Goal: Transaction & Acquisition: Purchase product/service

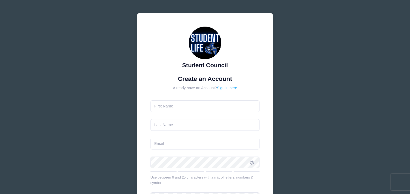
click at [228, 87] on link "Sign in here" at bounding box center [227, 88] width 20 height 4
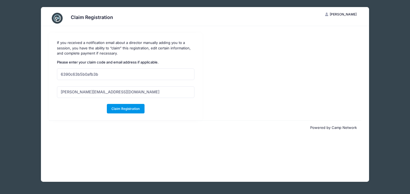
click at [128, 108] on button "Claim Registration" at bounding box center [126, 108] width 38 height 9
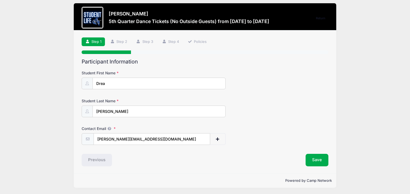
scroll to position [4, 0]
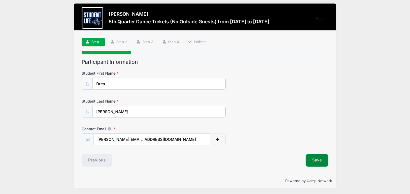
click at [317, 159] on button "Save" at bounding box center [317, 160] width 23 height 12
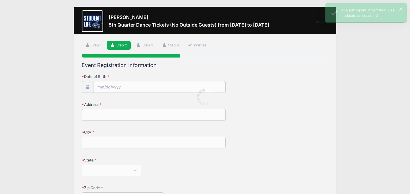
scroll to position [0, 0]
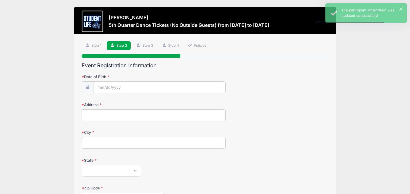
click at [117, 87] on input "Date of Birth" at bounding box center [160, 87] width 132 height 12
select select "7"
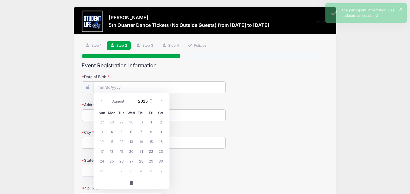
click at [144, 103] on input "2025" at bounding box center [145, 101] width 18 height 8
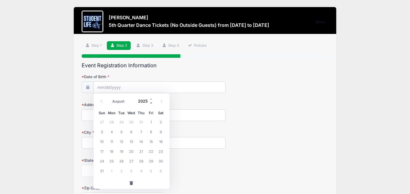
click at [151, 101] on span at bounding box center [151, 103] width 4 height 4
click at [152, 97] on span at bounding box center [151, 99] width 4 height 4
click at [151, 102] on span at bounding box center [151, 103] width 4 height 4
click at [151, 101] on span at bounding box center [151, 103] width 4 height 4
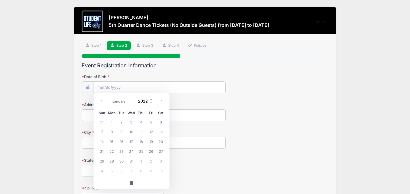
click at [151, 101] on span at bounding box center [151, 103] width 4 height 4
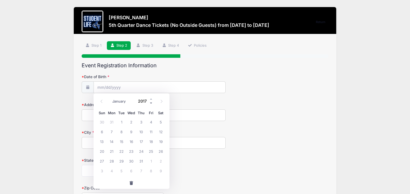
click at [151, 101] on span at bounding box center [151, 103] width 4 height 4
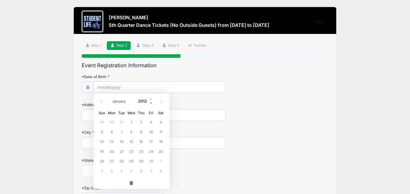
click at [151, 101] on span at bounding box center [151, 103] width 4 height 4
type input "2011"
click at [121, 141] on span "16" at bounding box center [122, 141] width 10 height 10
type input "08/16/2011"
click at [100, 116] on input "Address" at bounding box center [154, 115] width 144 height 12
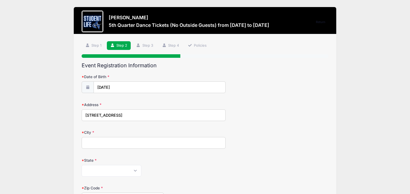
type input "4430 E Graythron St"
type input "Phoenix"
select select "AZ"
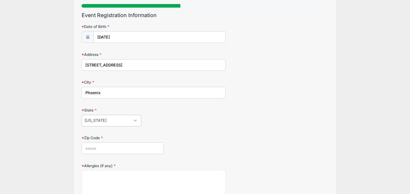
scroll to position [54, 0]
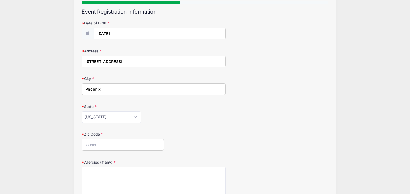
click at [103, 139] on input "Zip Code" at bounding box center [123, 145] width 82 height 12
type input "85044"
click at [106, 176] on textarea "Allergies (if any)" at bounding box center [154, 184] width 144 height 35
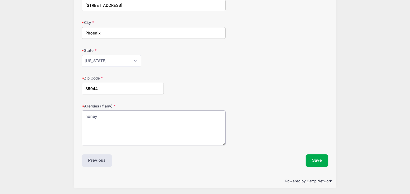
scroll to position [110, 0]
type textarea "honey"
click at [316, 158] on button "Save" at bounding box center [317, 161] width 23 height 12
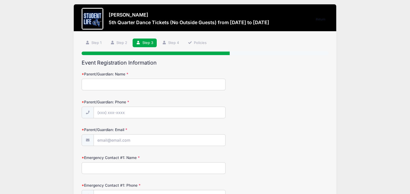
scroll to position [0, 0]
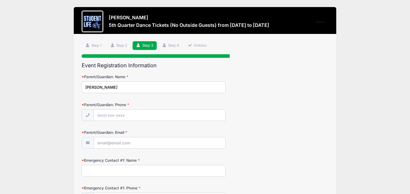
type input "[PERSON_NAME]"
type input "(303) 547-7755"
type input "teribagwell@me.com"
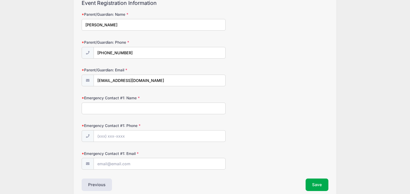
scroll to position [62, 0]
type input "Aaron Bagwell"
type input "(720) 635-0760"
type input "aaronbagwell@me.com"
click at [240, 131] on div "Emergency Contact #1: Phone (720) 635-0760" at bounding box center [205, 132] width 247 height 19
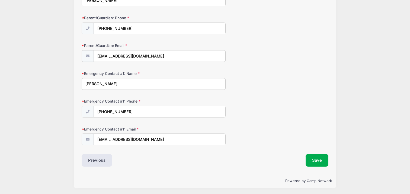
scroll to position [87, 0]
click at [315, 158] on button "Save" at bounding box center [317, 160] width 23 height 12
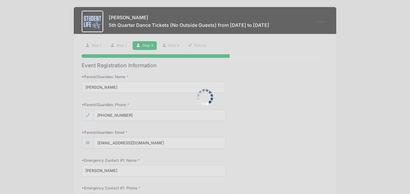
scroll to position [0, 0]
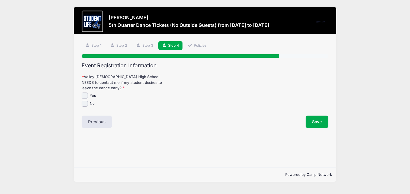
click at [83, 104] on input "No" at bounding box center [85, 104] width 6 height 6
checkbox input "true"
click at [318, 118] on button "Save" at bounding box center [317, 122] width 23 height 12
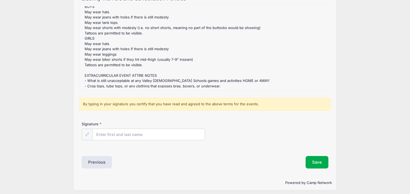
scroll to position [69, 0]
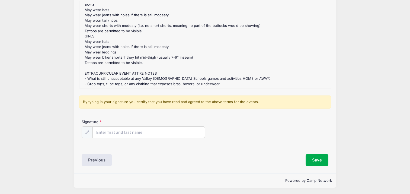
click at [135, 132] on input "Signature" at bounding box center [149, 132] width 113 height 12
type input "[PERSON_NAME]"
click at [312, 158] on button "Save" at bounding box center [317, 160] width 23 height 12
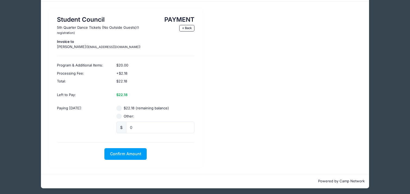
scroll to position [24, 0]
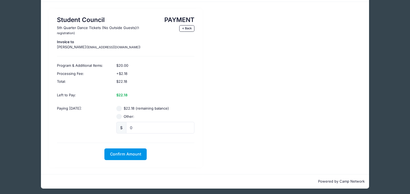
click at [124, 152] on span "Confirm Amount" at bounding box center [125, 154] width 31 height 5
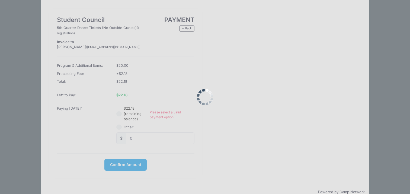
scroll to position [34, 0]
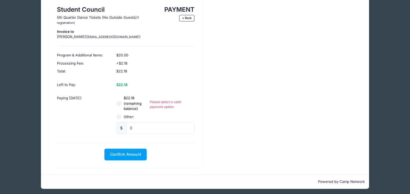
click at [120, 103] on input "$22.18 (remaining balance)" at bounding box center [118, 103] width 5 height 5
radio input "true"
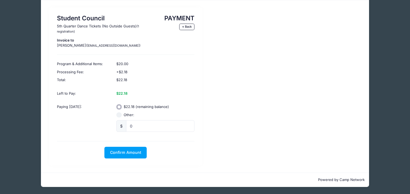
scroll to position [24, 0]
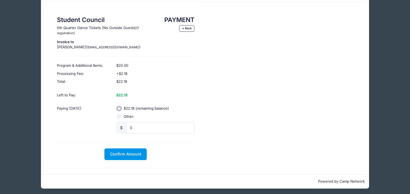
click at [125, 153] on span "Confirm Amount" at bounding box center [125, 154] width 31 height 5
click at [125, 153] on button "Pay with Card" at bounding box center [125, 154] width 37 height 12
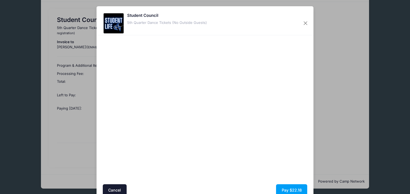
click at [245, 162] on div at bounding box center [258, 110] width 100 height 144
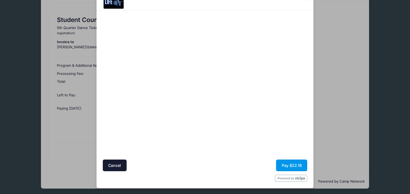
scroll to position [25, 0]
click at [287, 163] on button "Pay $22.18" at bounding box center [291, 166] width 31 height 12
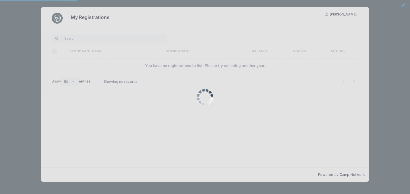
select select "50"
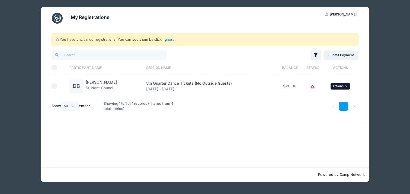
click at [343, 86] on button "... Actions" at bounding box center [341, 86] width 20 height 7
click at [331, 134] on div "You have unclaimed registrations. You can see them by clicking here . Filter Fi…" at bounding box center [205, 96] width 328 height 141
click at [342, 106] on link "1" at bounding box center [343, 106] width 9 height 9
click at [314, 54] on icon "button" at bounding box center [316, 55] width 4 height 4
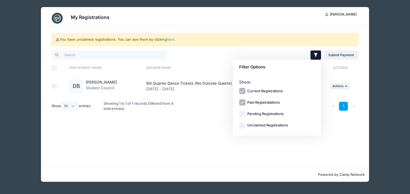
click at [245, 113] on input "Pending Registrations" at bounding box center [242, 114] width 6 height 6
checkbox input "true"
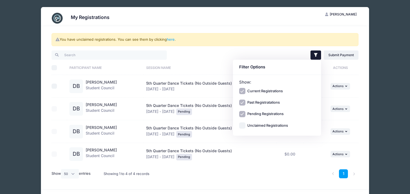
click at [243, 124] on input "Unclaimed Registrations" at bounding box center [242, 125] width 6 height 6
checkbox input "true"
click at [257, 155] on div "5th Quarter Dance Tickets (No Outside Guests) Sep 5 - Sep 5, 2025 Pending" at bounding box center [210, 154] width 128 height 12
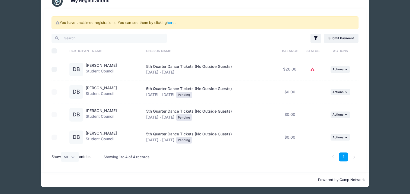
scroll to position [17, 0]
click at [346, 93] on icon "button" at bounding box center [346, 92] width 3 height 3
click at [310, 115] on link "Delete" at bounding box center [322, 114] width 49 height 10
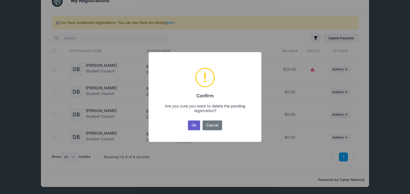
click at [195, 126] on button "Ok" at bounding box center [194, 125] width 12 height 10
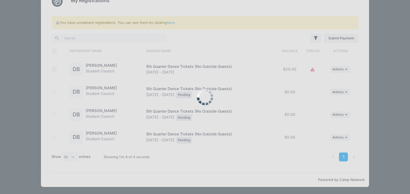
scroll to position [0, 0]
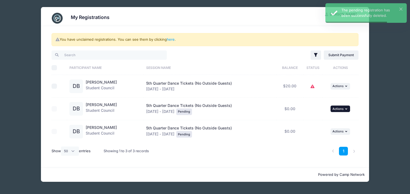
click at [345, 107] on button "... Actions" at bounding box center [341, 109] width 20 height 7
click at [314, 132] on link "Delete" at bounding box center [322, 131] width 49 height 10
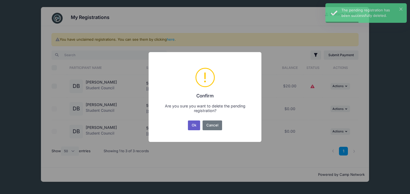
click at [193, 125] on button "Ok" at bounding box center [194, 125] width 12 height 10
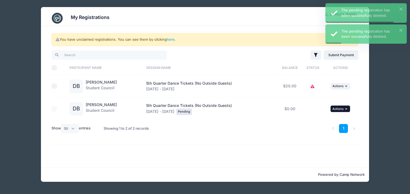
click at [342, 110] on span "Actions" at bounding box center [338, 109] width 11 height 4
click at [311, 132] on link "Delete" at bounding box center [322, 131] width 49 height 10
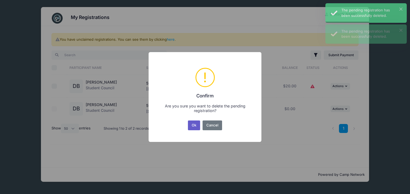
click at [194, 125] on button "Ok" at bounding box center [194, 125] width 12 height 10
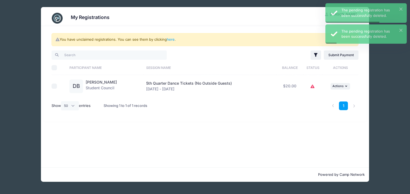
click at [312, 87] on icon at bounding box center [313, 87] width 4 height 0
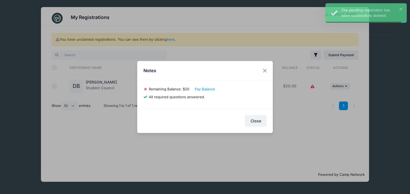
click at [298, 14] on div "Notes 6390c63b5b0afb3b Drea Bagwell Remaining Balance: $20 Pay Balance All requ…" at bounding box center [205, 97] width 410 height 194
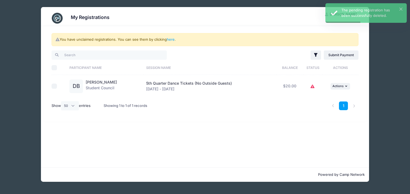
click at [62, 18] on img at bounding box center [57, 18] width 11 height 11
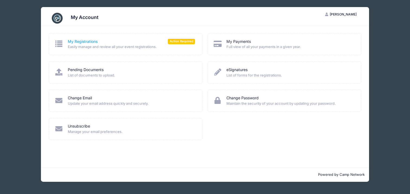
click at [81, 40] on link "My Registrations" at bounding box center [83, 42] width 30 height 6
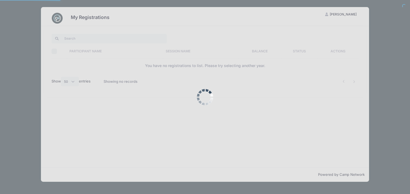
select select "50"
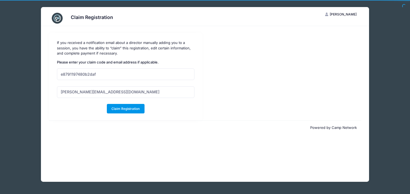
click at [112, 108] on button "Claim Registration" at bounding box center [126, 108] width 38 height 9
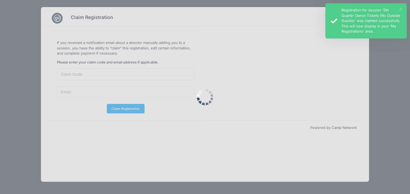
click at [402, 8] on button "×" at bounding box center [401, 9] width 3 height 3
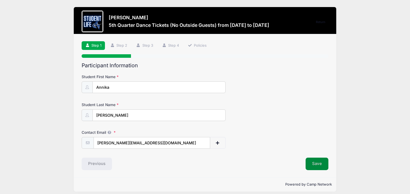
click at [315, 160] on button "Save" at bounding box center [317, 164] width 23 height 12
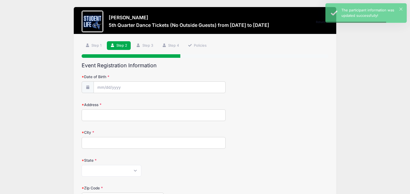
click at [124, 84] on input "Date of Birth" at bounding box center [160, 87] width 132 height 12
click at [101, 102] on icon at bounding box center [102, 102] width 4 height 4
click at [164, 101] on span at bounding box center [161, 101] width 9 height 9
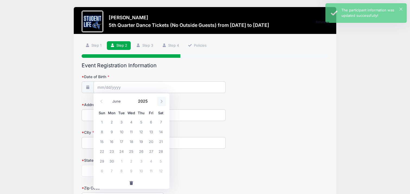
select select "6"
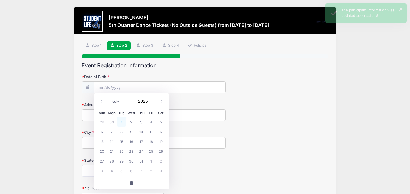
click at [120, 122] on span "1" at bounding box center [122, 122] width 10 height 10
type input "07/01/2025"
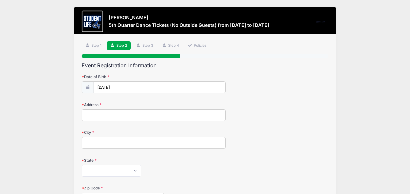
click at [127, 85] on input "07/01/2025" at bounding box center [160, 87] width 132 height 12
click at [144, 100] on input "2025" at bounding box center [145, 101] width 18 height 8
click at [151, 104] on span at bounding box center [151, 103] width 4 height 4
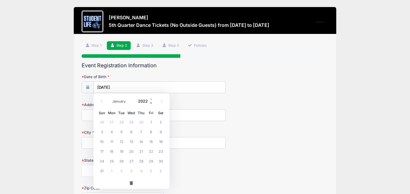
click at [151, 104] on span at bounding box center [151, 103] width 4 height 4
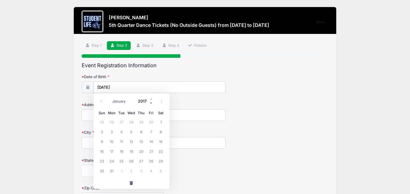
click at [151, 104] on span at bounding box center [151, 103] width 4 height 4
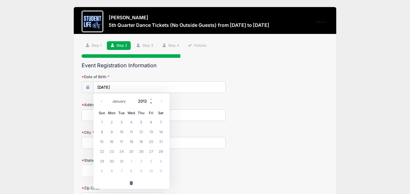
click at [151, 104] on span at bounding box center [151, 103] width 4 height 4
type input "2009"
click at [171, 105] on div "Address" at bounding box center [205, 111] width 247 height 19
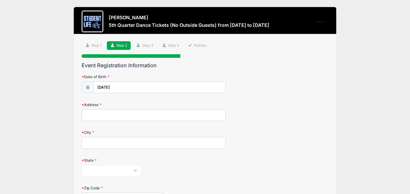
click at [116, 116] on input "Address" at bounding box center [154, 115] width 144 height 12
type input "4430 E Graythorn St"
type input "Phoenix"
select select "AZ"
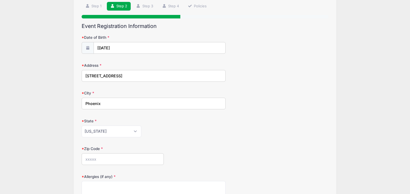
click at [101, 160] on input "Zip Code" at bounding box center [123, 159] width 82 height 12
type input "85044"
click at [187, 140] on form "Date of Birth 07/01/2025 Address 4430 E Graythorn St City Phoenix State Alabama…" at bounding box center [205, 125] width 247 height 181
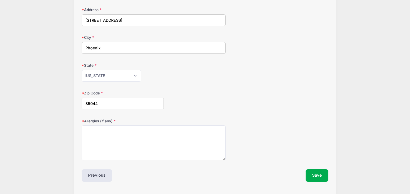
scroll to position [100, 0]
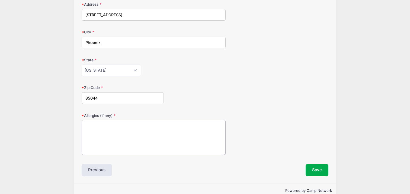
click at [128, 122] on textarea "Allergies (if any)" at bounding box center [154, 137] width 144 height 35
type textarea "Tree nuts and animal dander"
click at [237, 118] on div "Allergies (if any) Tree nuts and animal dander" at bounding box center [205, 134] width 247 height 42
click at [316, 167] on button "Save" at bounding box center [317, 170] width 23 height 12
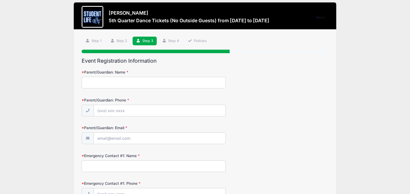
scroll to position [0, 0]
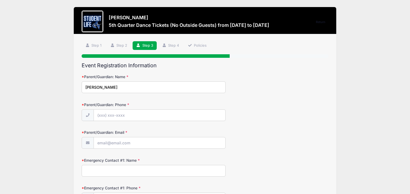
type input "[PERSON_NAME]"
type input "(303) 547-7755"
type input "teribagwell@me.com"
click at [157, 152] on form "Parent/Guardian: Name Teri Bagwell Parent/Guardian: Phone (303) 547-7755 Parent…" at bounding box center [205, 153] width 247 height 158
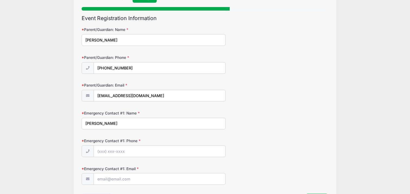
scroll to position [51, 0]
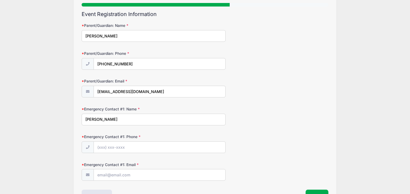
type input "Aaron Bagwell"
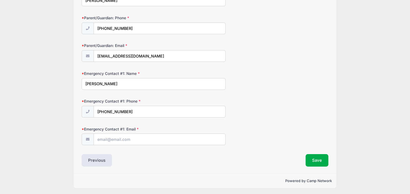
scroll to position [87, 0]
drag, startPoint x: 130, startPoint y: 110, endPoint x: 65, endPoint y: 109, distance: 65.1
click at [65, 109] on div "Annika Bagwell 5th Quarter Dance Tickets (No Outside Guests) from 09/05 to 09/0…" at bounding box center [205, 54] width 394 height 282
type input "(720) 635-0760"
type input "aaronbagwell@me.com"
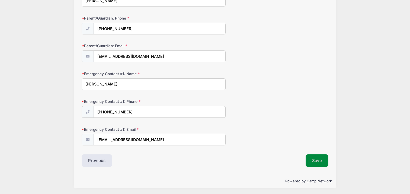
click at [320, 158] on button "Save" at bounding box center [317, 160] width 23 height 12
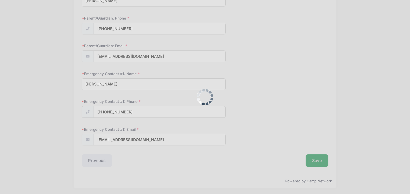
scroll to position [0, 0]
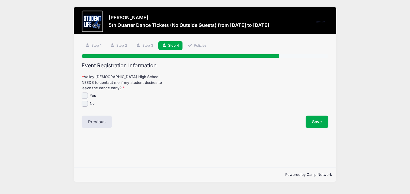
click at [83, 102] on input "No" at bounding box center [85, 104] width 6 height 6
checkbox input "true"
click at [312, 122] on button "Save" at bounding box center [317, 122] width 23 height 12
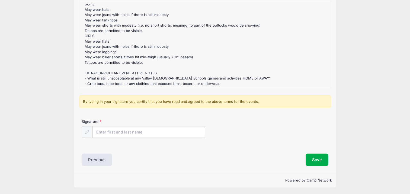
scroll to position [69, 0]
click at [137, 132] on input "Signature" at bounding box center [149, 132] width 113 height 12
type input "[PERSON_NAME]"
click at [315, 166] on div "Step 5 /7 Return Step 1 Step 2 Step 3 Step 4 Policies Participant Information S…" at bounding box center [205, 69] width 263 height 209
click at [315, 161] on button "Save" at bounding box center [317, 160] width 23 height 12
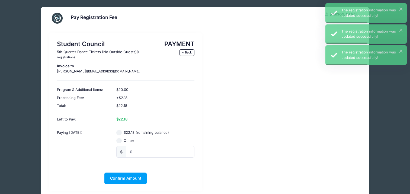
click at [119, 132] on input "$22.18 (remaining balance)" at bounding box center [118, 132] width 5 height 5
radio input "true"
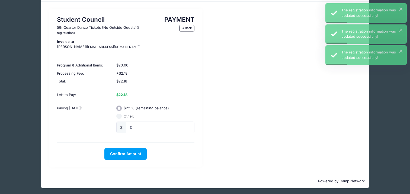
scroll to position [24, 0]
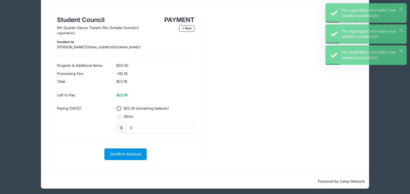
click at [129, 152] on span "Confirm Amount" at bounding box center [125, 154] width 31 height 5
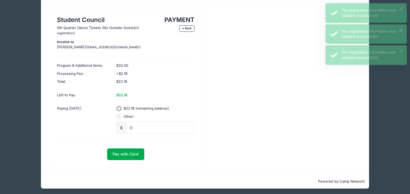
click at [129, 151] on button "Pay with Card" at bounding box center [125, 154] width 37 height 12
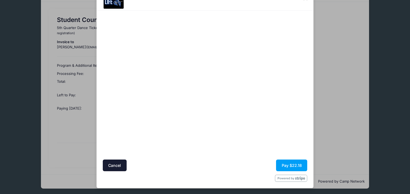
scroll to position [25, 0]
click at [270, 122] on div at bounding box center [258, 85] width 100 height 144
click at [289, 167] on button "Pay $22.18" at bounding box center [291, 166] width 31 height 12
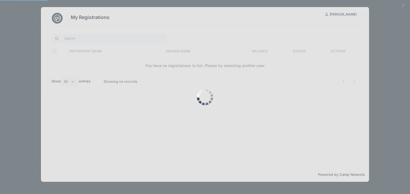
select select "50"
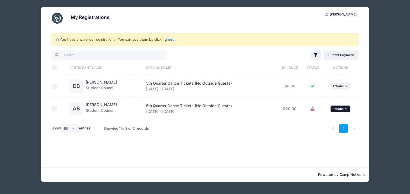
click at [345, 109] on button "... Actions" at bounding box center [341, 109] width 20 height 7
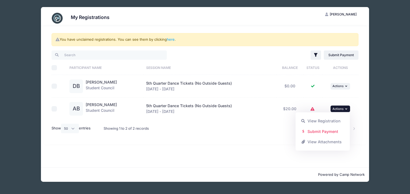
click at [346, 109] on icon "button" at bounding box center [346, 108] width 3 height 3
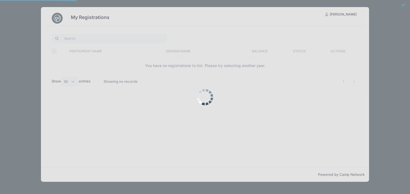
select select "50"
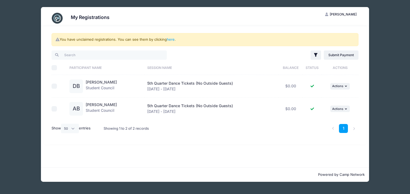
click at [341, 13] on span "[PERSON_NAME]" at bounding box center [343, 14] width 27 height 4
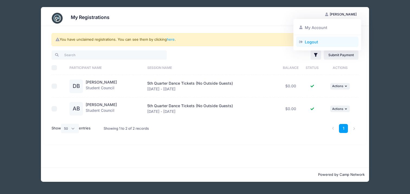
click at [311, 42] on link "Logout" at bounding box center [327, 42] width 63 height 10
